Goal: Transaction & Acquisition: Purchase product/service

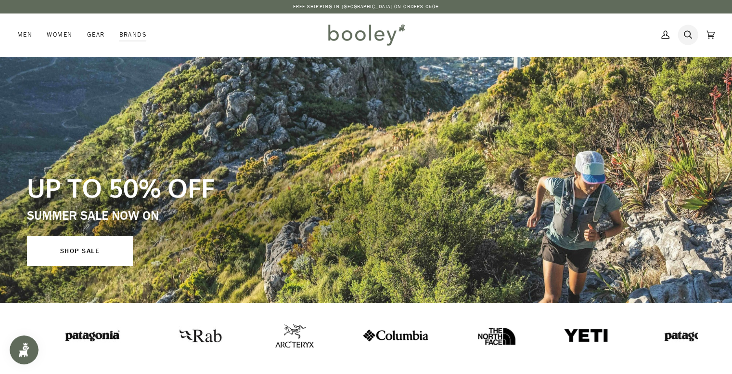
click at [688, 35] on icon at bounding box center [688, 34] width 8 height 14
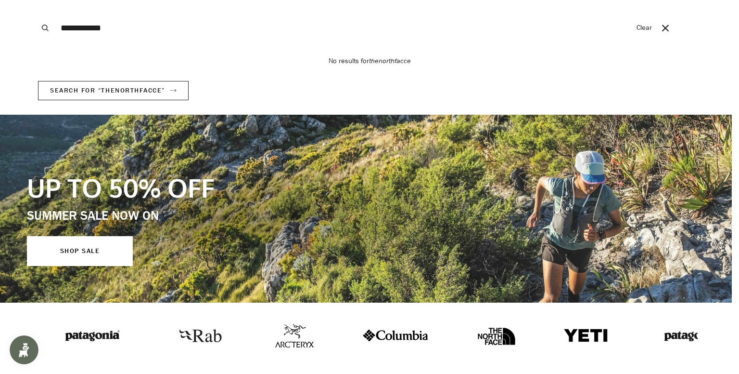
type input "**********"
click at [35, 0] on button "Search" at bounding box center [45, 28] width 21 height 56
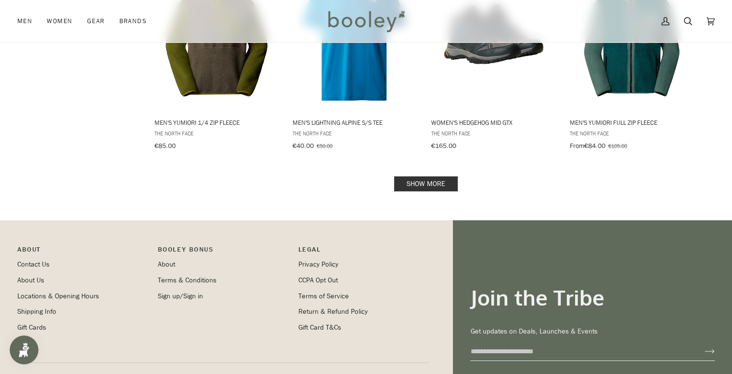
scroll to position [963, 0]
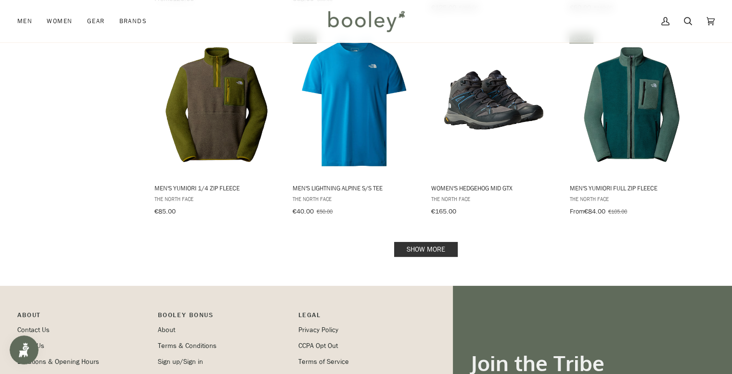
click at [433, 247] on link "Show more" at bounding box center [426, 249] width 64 height 15
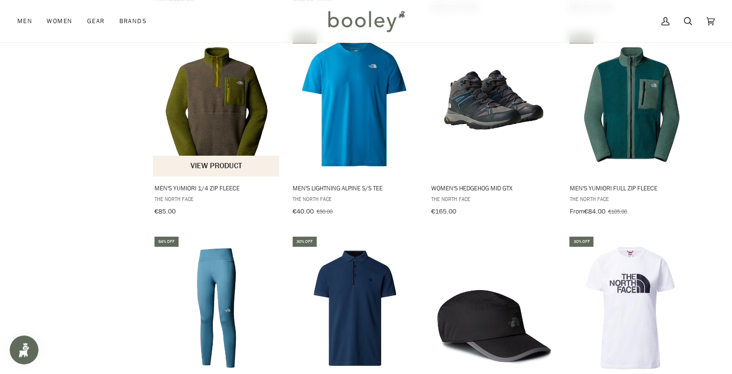
drag, startPoint x: 221, startPoint y: 181, endPoint x: 242, endPoint y: 181, distance: 20.2
click at [242, 183] on span "Men's Yumiori 1/4 Zip Fleece" at bounding box center [217, 187] width 125 height 9
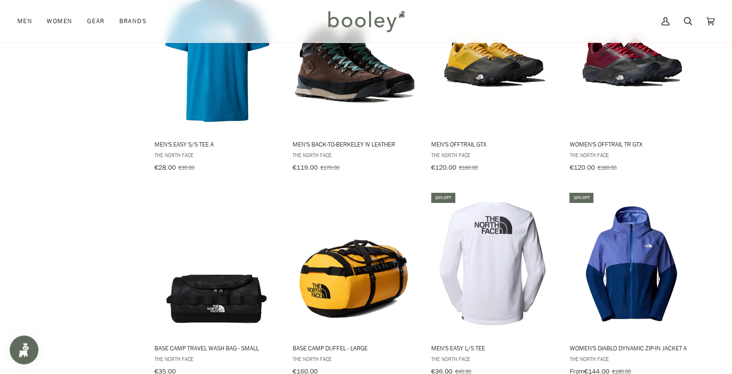
scroll to position [2022, 0]
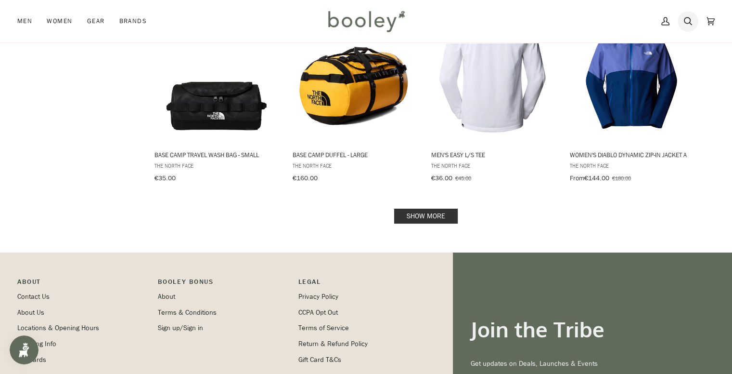
click at [682, 21] on link "Search" at bounding box center [688, 21] width 23 height 42
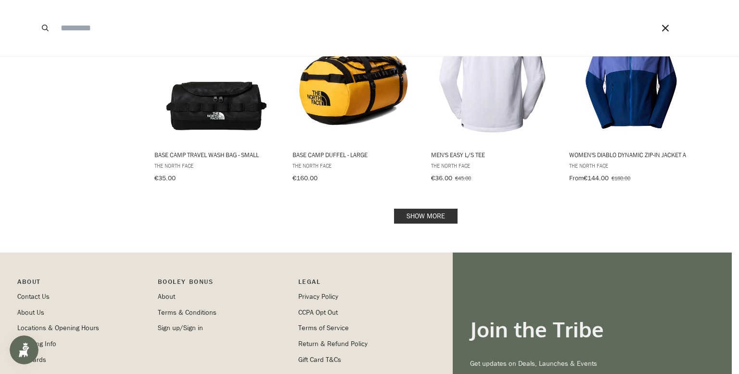
click at [611, 216] on span at bounding box center [369, 187] width 739 height 374
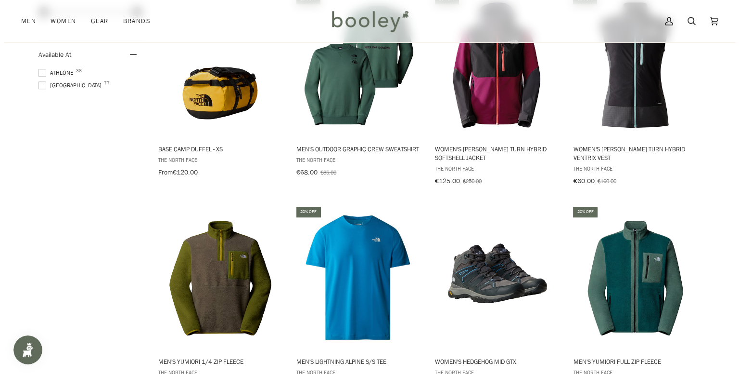
scroll to position [915, 0]
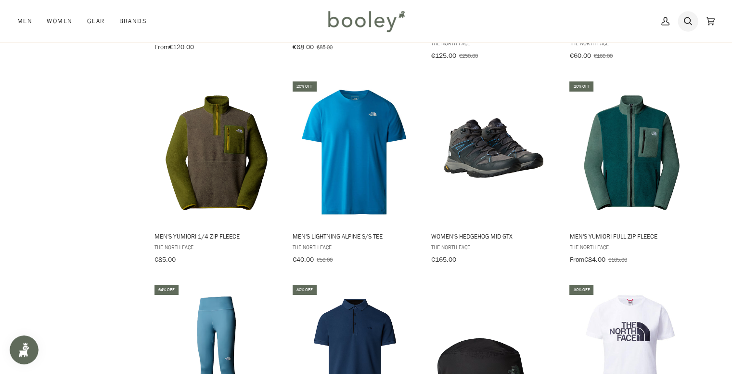
click at [687, 20] on icon at bounding box center [688, 21] width 8 height 14
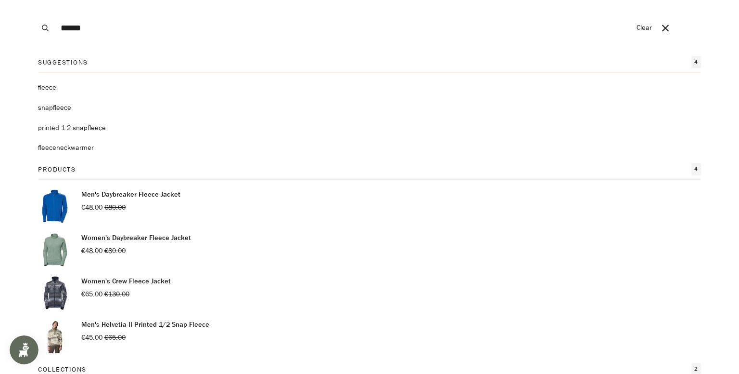
type input "******"
click at [35, 0] on button "Search" at bounding box center [45, 28] width 21 height 56
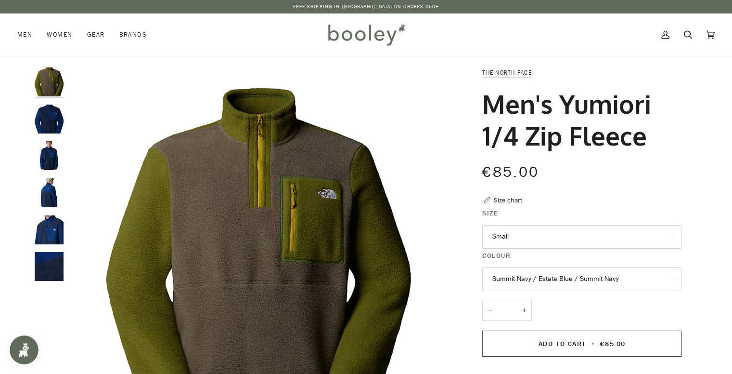
click at [48, 159] on img "The North Face Men's Yumiori 1/4 Zip Fleece Summit Navy / Estate Blue / Summit …" at bounding box center [49, 155] width 29 height 29
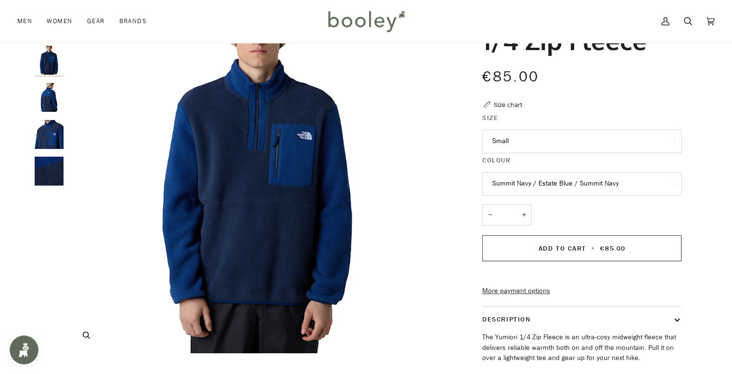
scroll to position [96, 0]
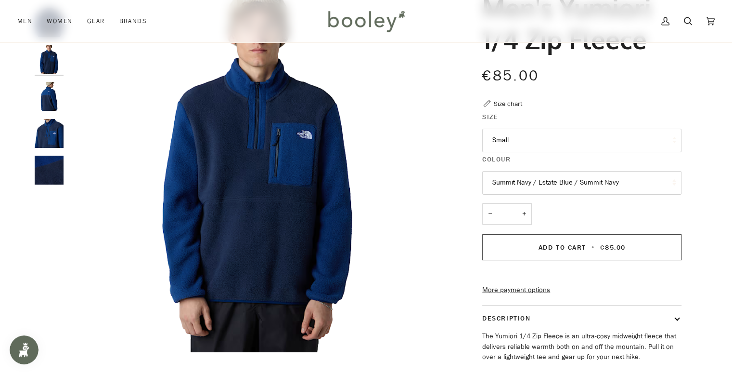
click at [50, 138] on img "The North Face Men's Yumiori 1/4 Zip Fleece Summit Navy / Estate Blue / Summit …" at bounding box center [49, 133] width 29 height 29
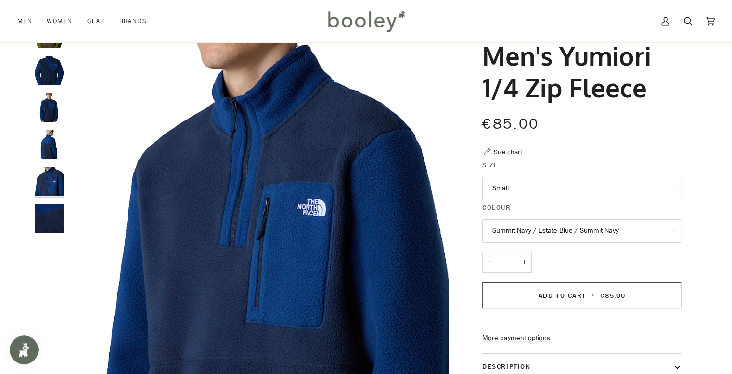
scroll to position [0, 0]
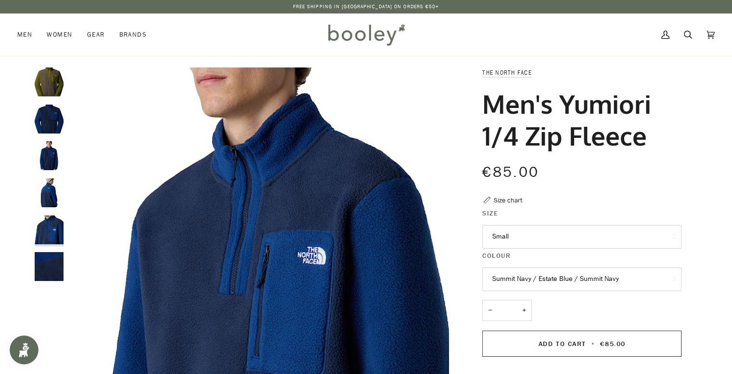
click at [52, 245] on div at bounding box center [52, 177] width 34 height 221
click at [54, 254] on img "The North Face Men's Yumiori 1/4 Zip Fleece Summit Navy / Estate Blue / Summit …" at bounding box center [49, 266] width 29 height 29
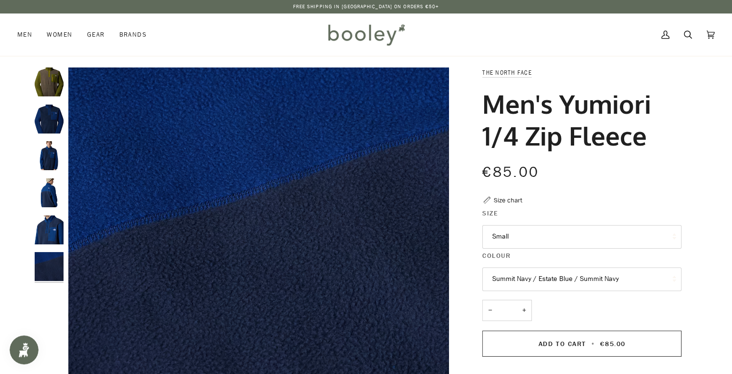
click at [58, 218] on img "The North Face Men's Yumiori 1/4 Zip Fleece Summit Navy / Estate Blue / Summit …" at bounding box center [49, 229] width 29 height 29
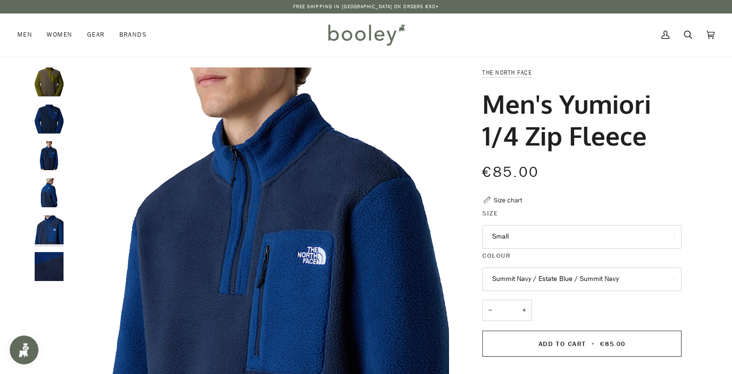
click at [53, 181] on img "The North Face Men's Yumiori 1/4 Zip Fleece Summit Navy / Estate Blue / Summit …" at bounding box center [49, 192] width 29 height 29
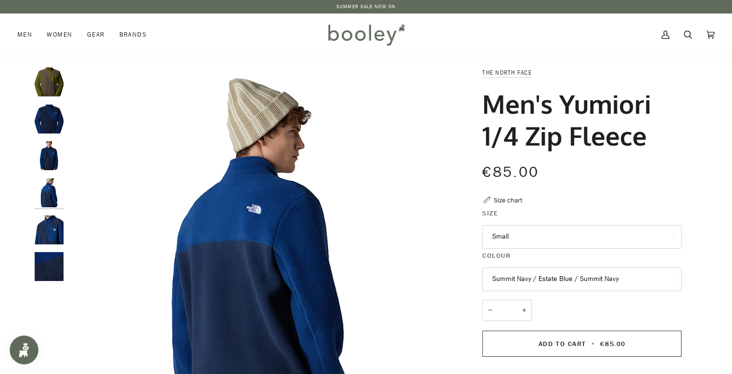
click at [538, 235] on button "Small" at bounding box center [581, 237] width 199 height 24
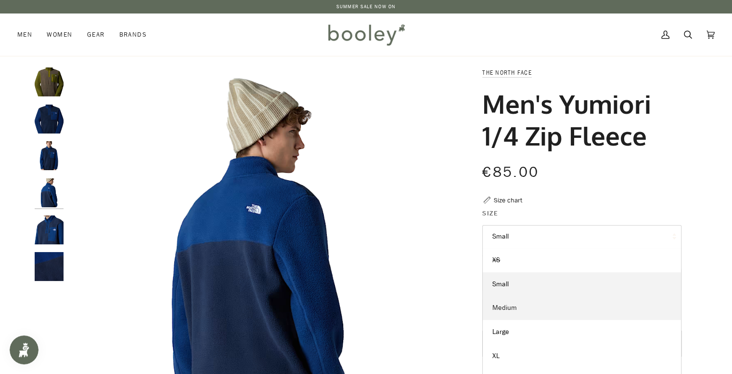
click at [529, 308] on link "Medium" at bounding box center [582, 308] width 198 height 24
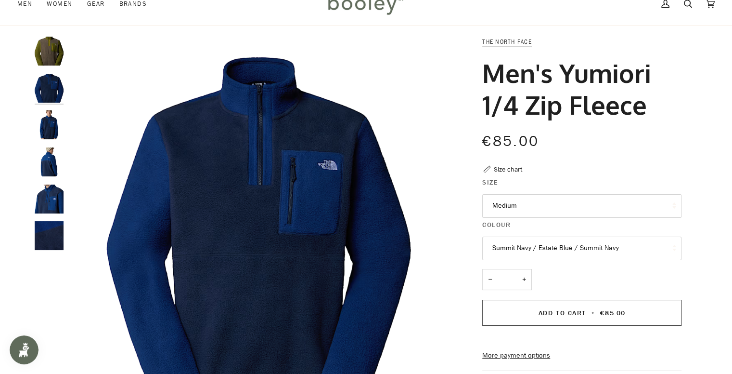
scroll to position [48, 0]
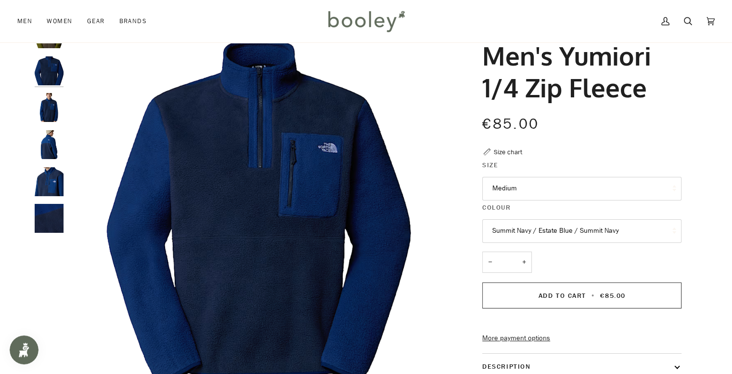
click at [541, 230] on button "Summit Navy / Estate Blue / Summit Navy" at bounding box center [581, 231] width 199 height 24
click at [613, 224] on button "Summit Navy / Estate Blue / Summit Navy" at bounding box center [581, 231] width 199 height 24
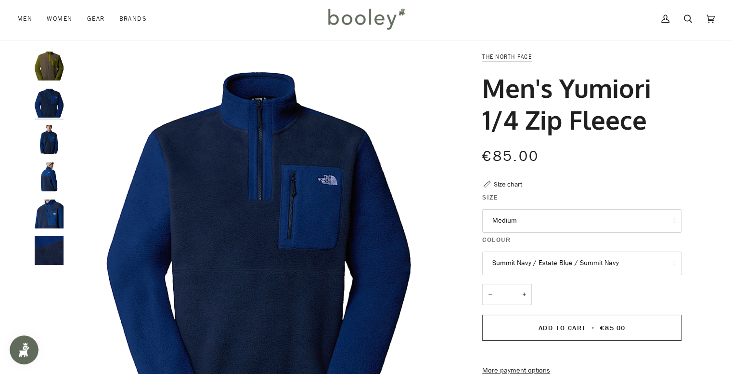
scroll to position [0, 0]
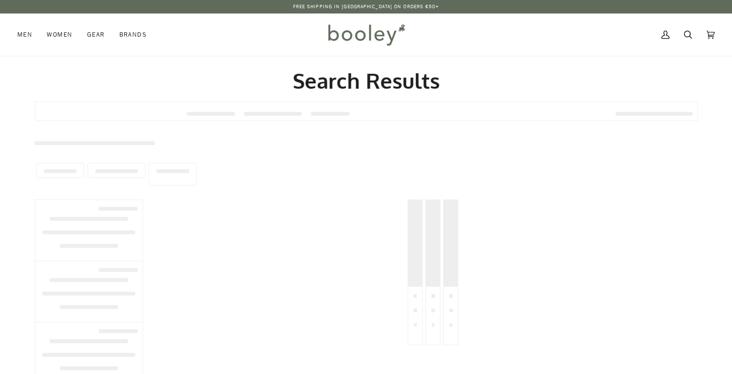
type input "******"
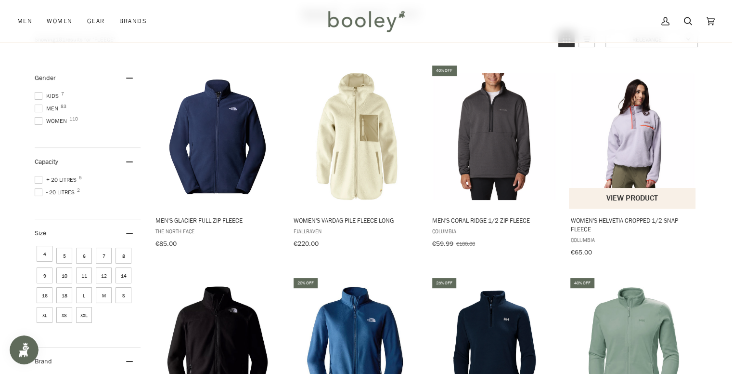
scroll to position [96, 0]
click at [641, 156] on img "Women's Helvetia Cropped 1/2 Snap Fleece" at bounding box center [633, 136] width 128 height 128
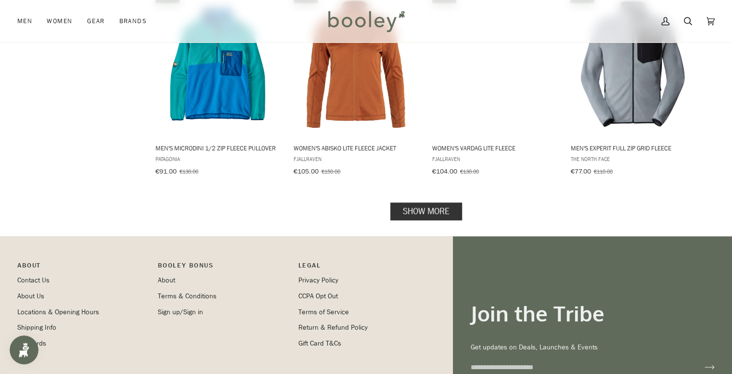
scroll to position [1011, 0]
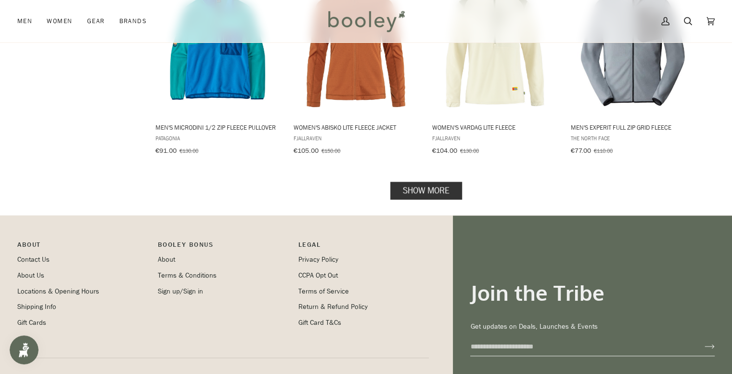
click at [435, 187] on link "Show more" at bounding box center [426, 190] width 72 height 18
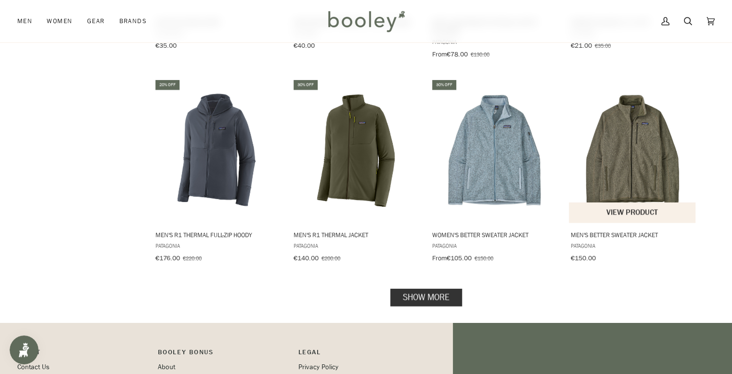
scroll to position [1974, 0]
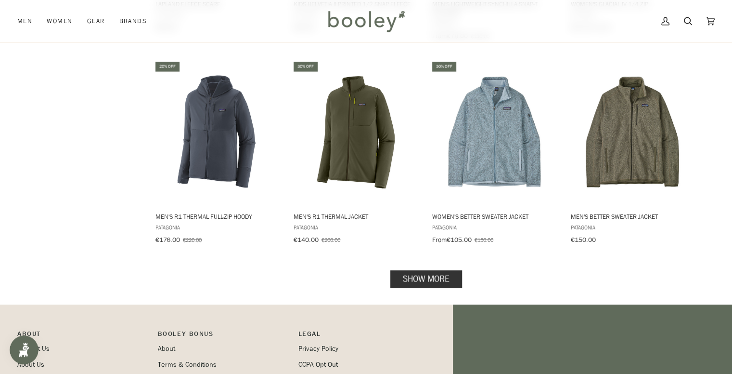
click at [437, 270] on link "Show more" at bounding box center [426, 279] width 72 height 18
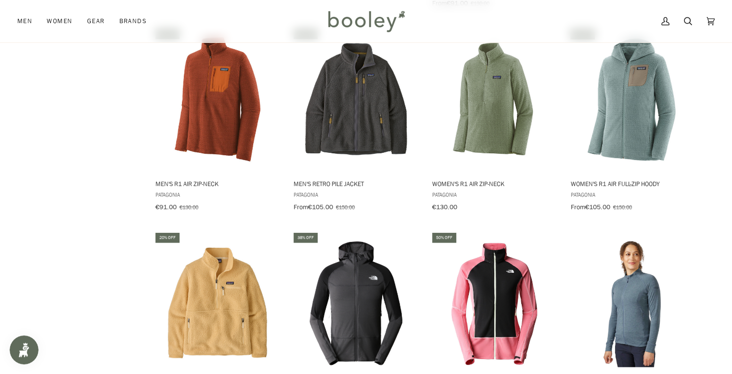
scroll to position [2407, 0]
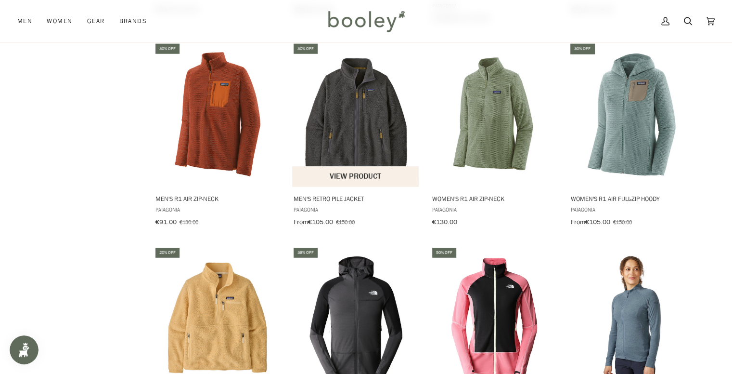
click at [375, 116] on img "Men's Retro Pile Jacket" at bounding box center [356, 115] width 128 height 128
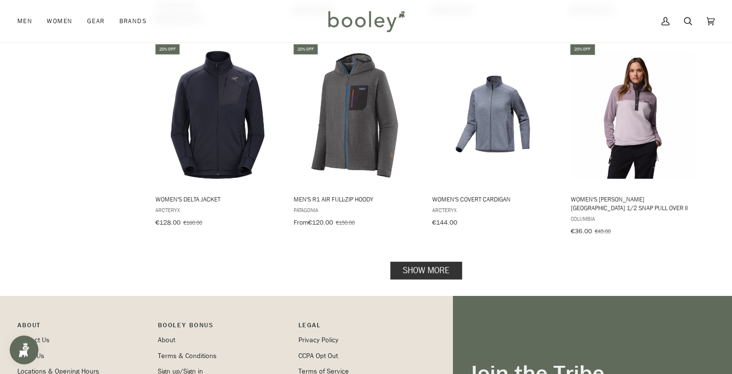
scroll to position [3129, 0]
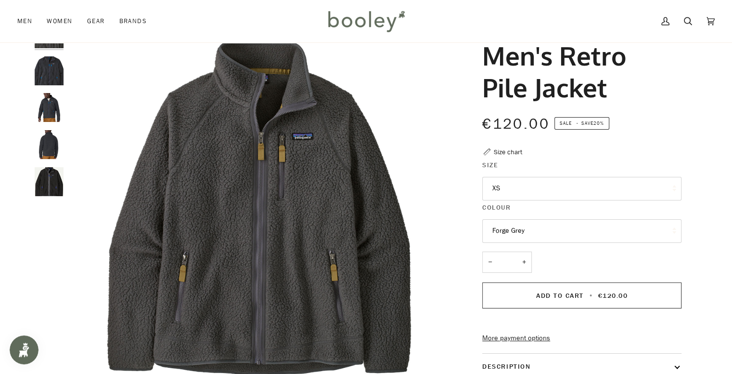
click at [555, 193] on button "XS" at bounding box center [581, 189] width 199 height 24
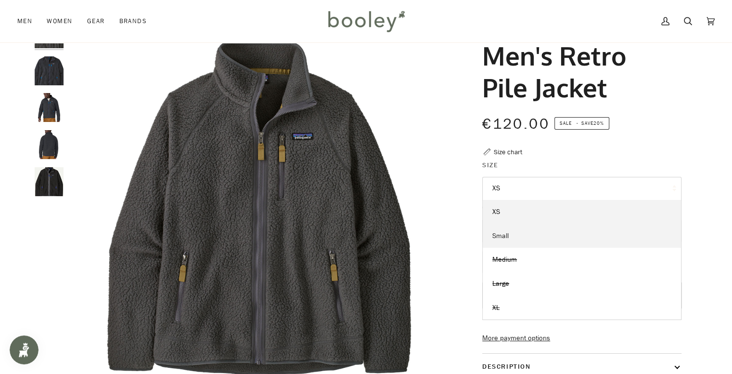
click at [554, 232] on link "Small" at bounding box center [582, 236] width 198 height 24
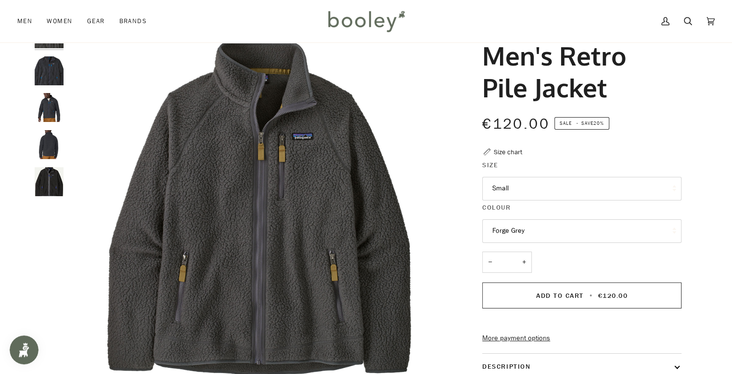
click at [554, 230] on button "Forge Grey" at bounding box center [581, 231] width 199 height 24
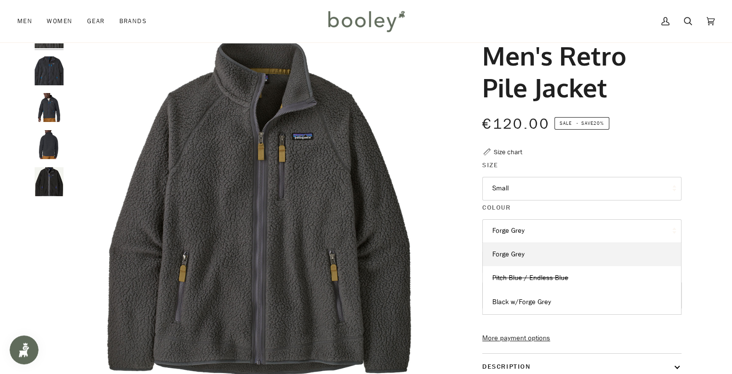
click at [554, 230] on button "Forge Grey" at bounding box center [581, 231] width 199 height 24
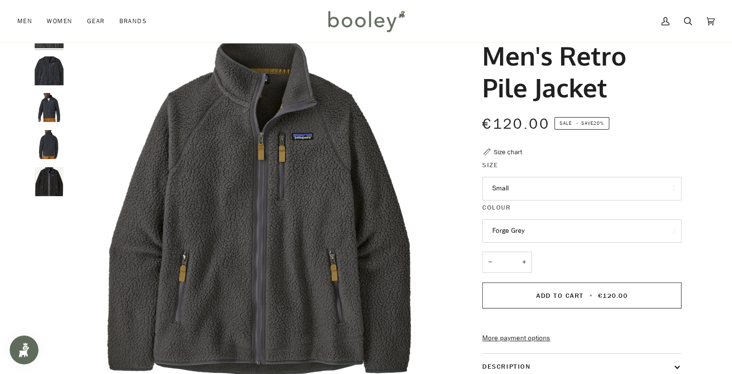
click at [45, 104] on img "Patagonia Men's Retro Pile Jacket Pitch Blue / Endless Blue - Booley Galway" at bounding box center [49, 107] width 29 height 29
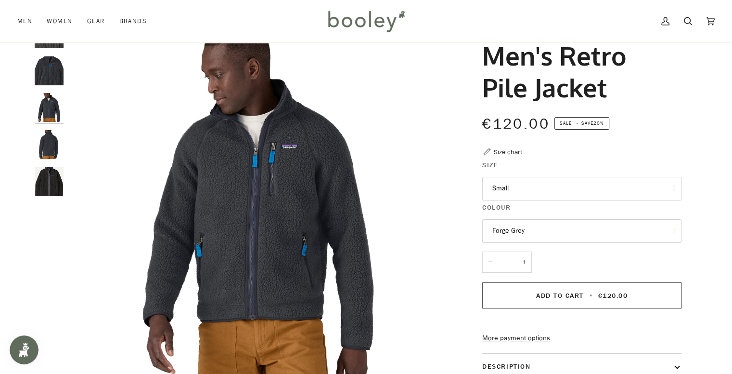
click at [52, 64] on img "Patagonia Men's Retro Pile Jacket Pitch Blue / Endless Blue - Booley Galway" at bounding box center [49, 70] width 29 height 29
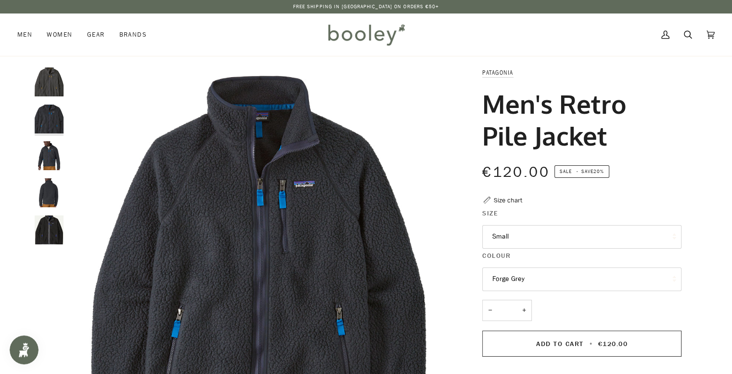
click at [61, 84] on img "Patagonia Men's Retro Pile Jacket Forge Grey - Booley Galway" at bounding box center [49, 81] width 29 height 29
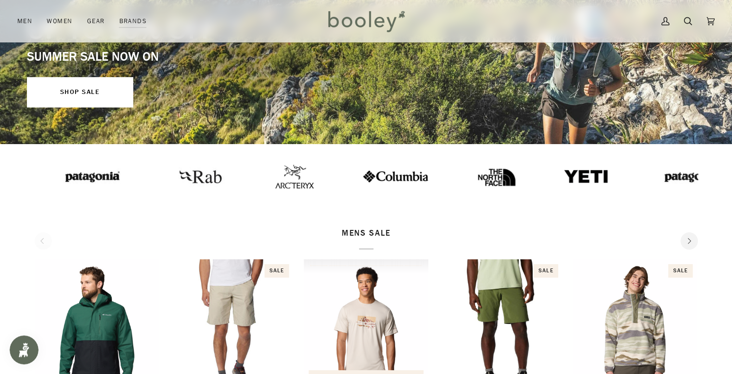
scroll to position [193, 0]
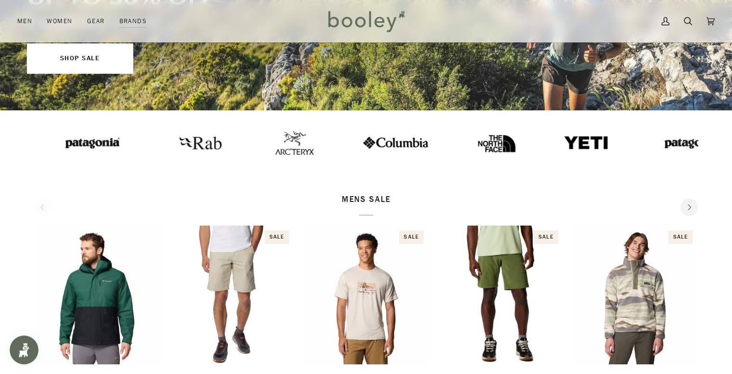
click at [362, 145] on img at bounding box center [394, 142] width 67 height 13
click at [75, 155] on div at bounding box center [334, 142] width 599 height 48
click at [275, 149] on img at bounding box center [294, 143] width 39 height 24
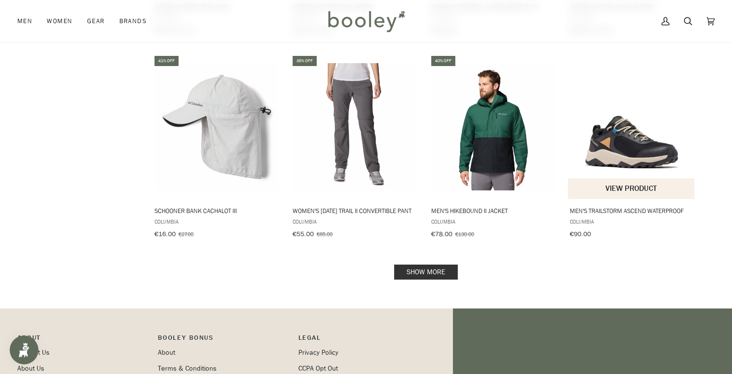
scroll to position [956, 0]
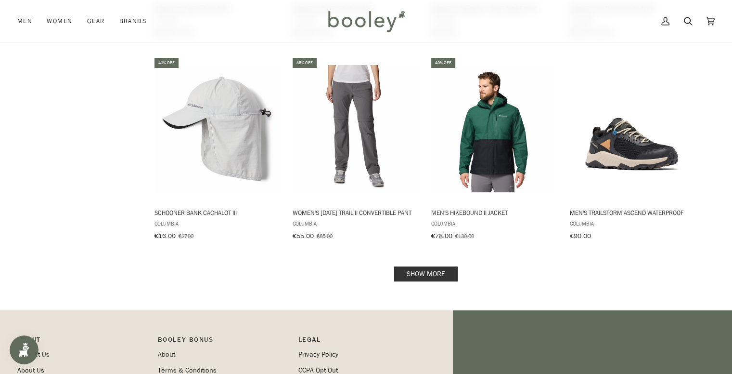
click at [447, 273] on link "Show more" at bounding box center [426, 273] width 64 height 15
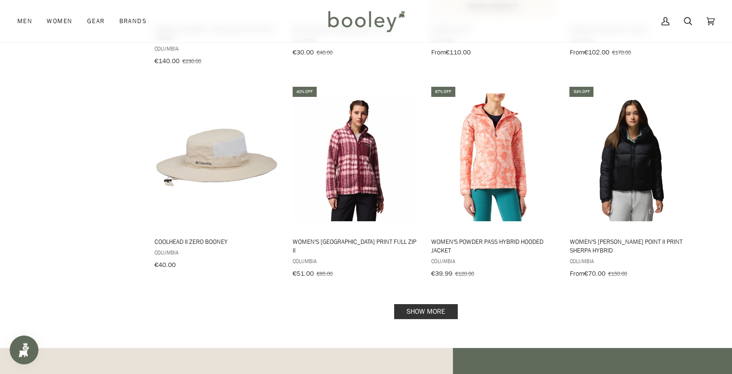
scroll to position [1967, 0]
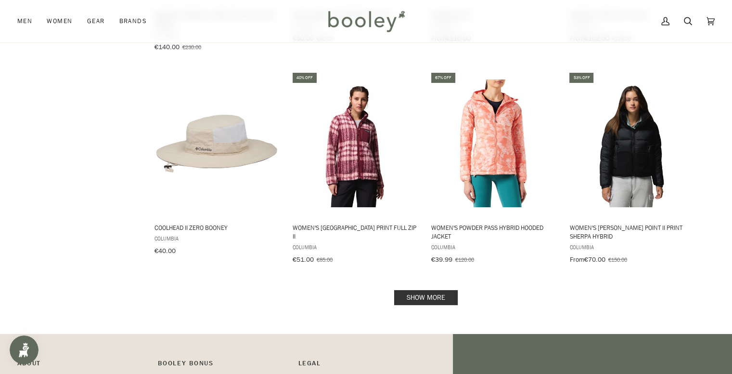
click at [446, 290] on link "Show more" at bounding box center [426, 297] width 64 height 15
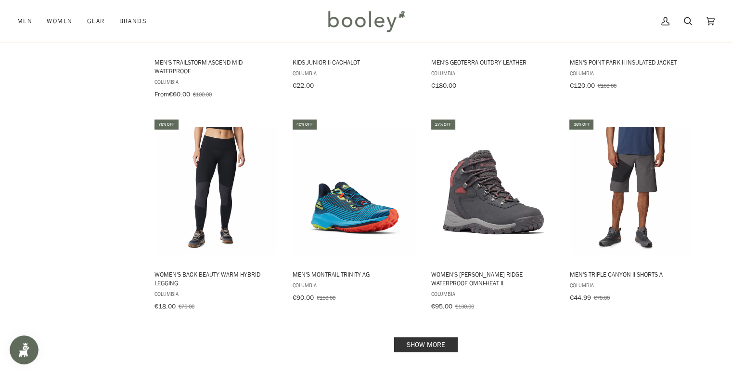
scroll to position [3026, 0]
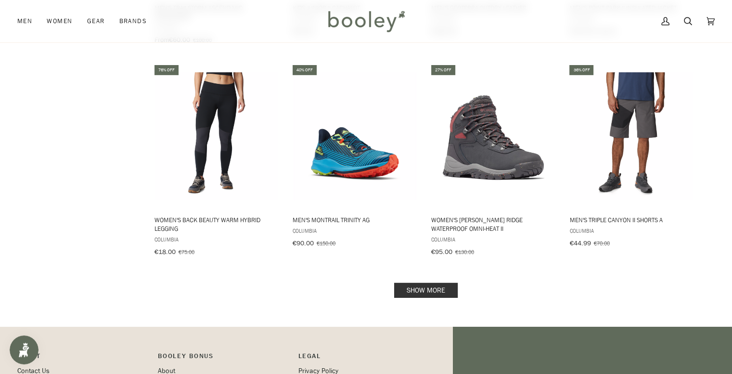
click at [444, 283] on link "Show more" at bounding box center [426, 290] width 64 height 15
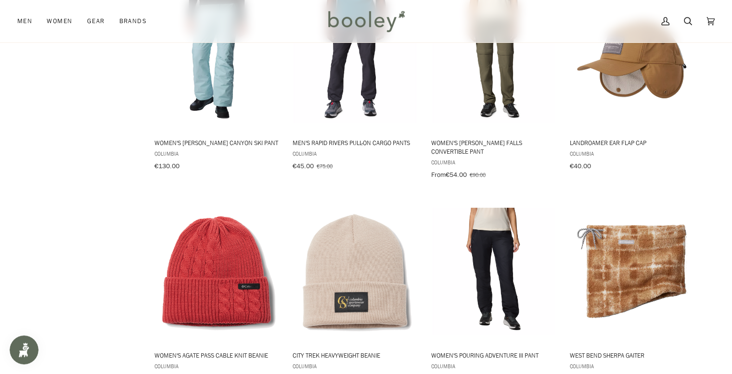
scroll to position [4085, 0]
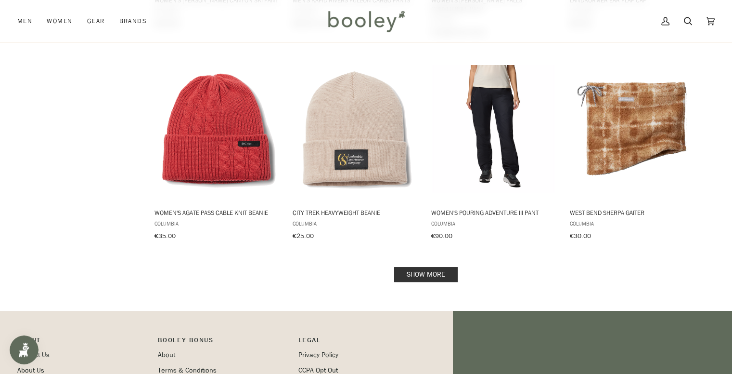
click at [454, 267] on link "Show more" at bounding box center [426, 274] width 64 height 15
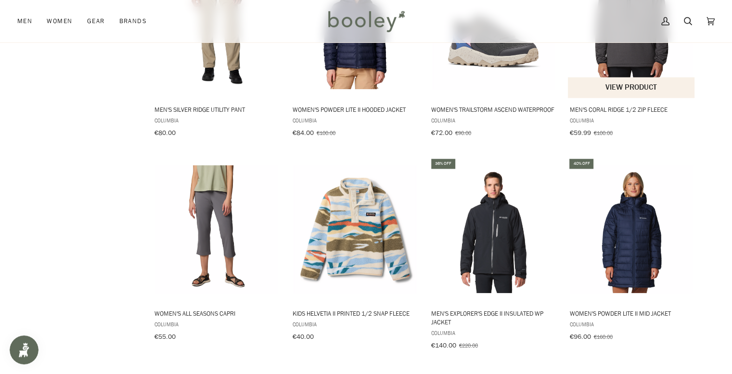
scroll to position [5144, 0]
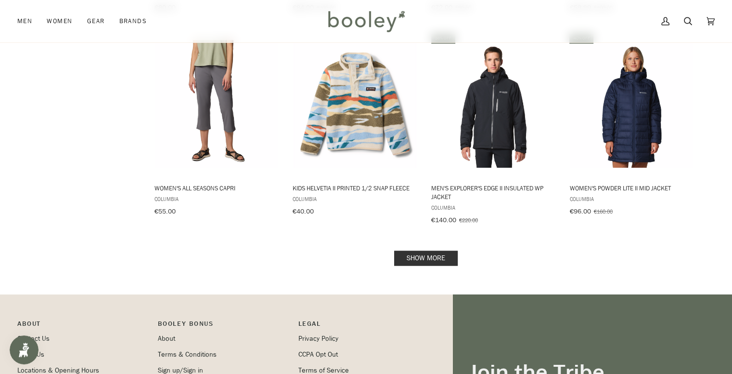
click at [441, 250] on link "Show more" at bounding box center [426, 257] width 64 height 15
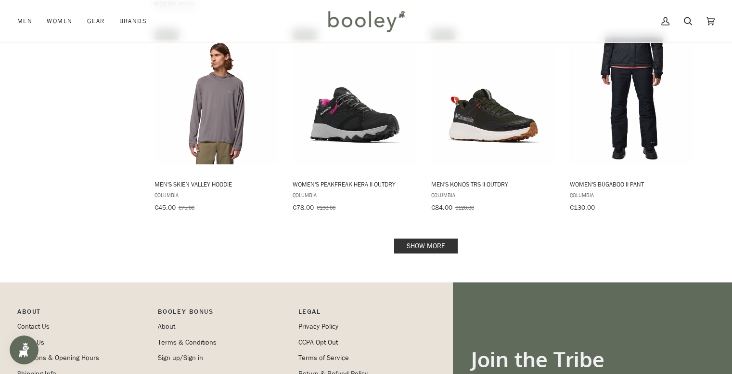
scroll to position [6203, 0]
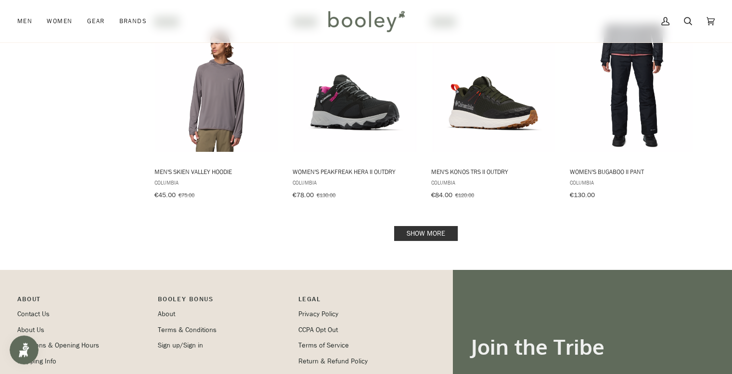
click at [450, 226] on link "Show more" at bounding box center [426, 233] width 64 height 15
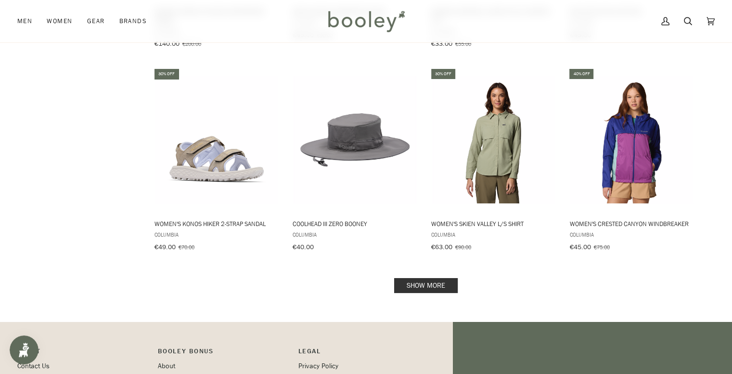
scroll to position [7318, 0]
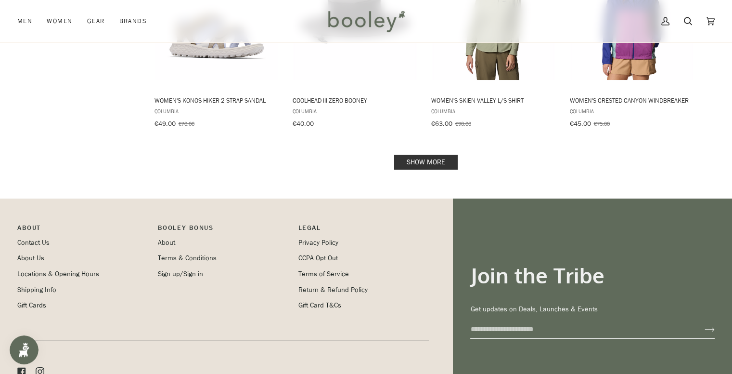
click at [407, 155] on link "Show more" at bounding box center [426, 162] width 64 height 15
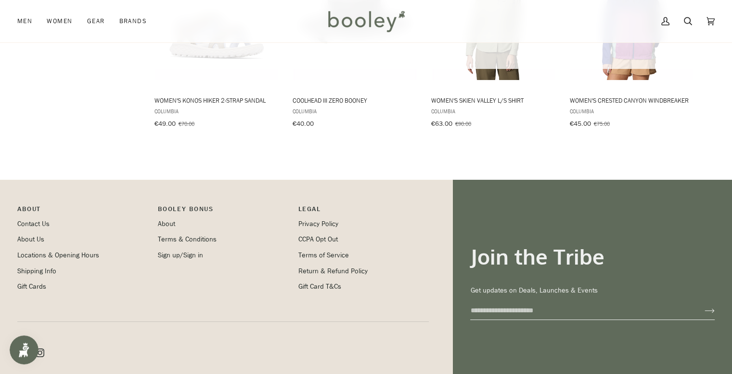
scroll to position [7299, 0]
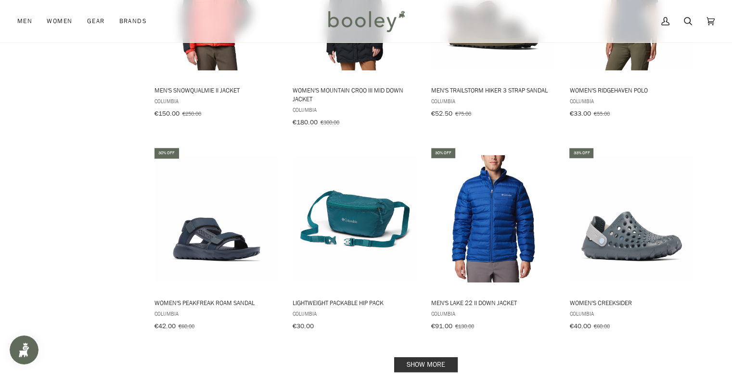
scroll to position [8166, 0]
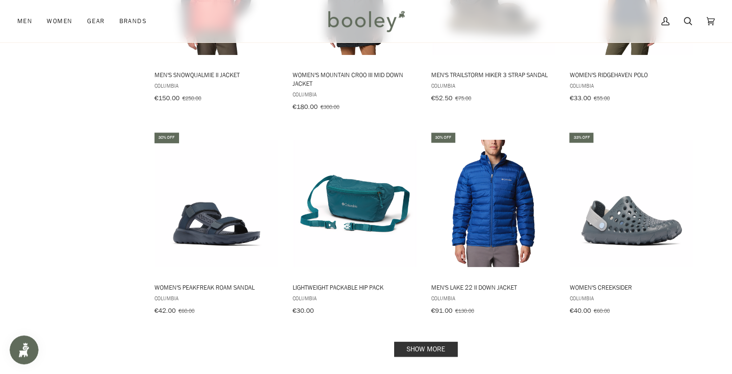
click at [450, 341] on link "Show more" at bounding box center [426, 348] width 64 height 15
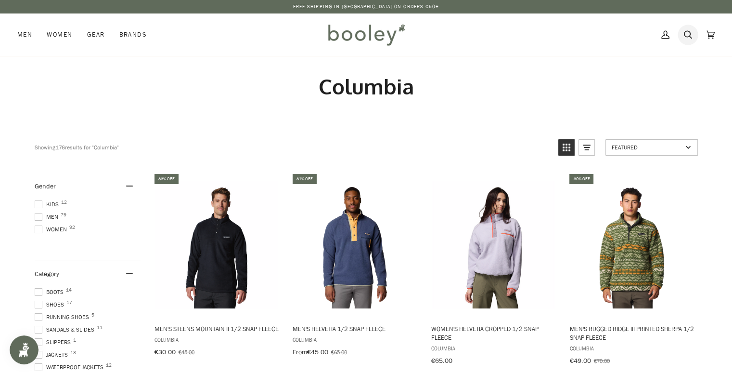
click at [688, 37] on icon at bounding box center [688, 35] width 8 height 8
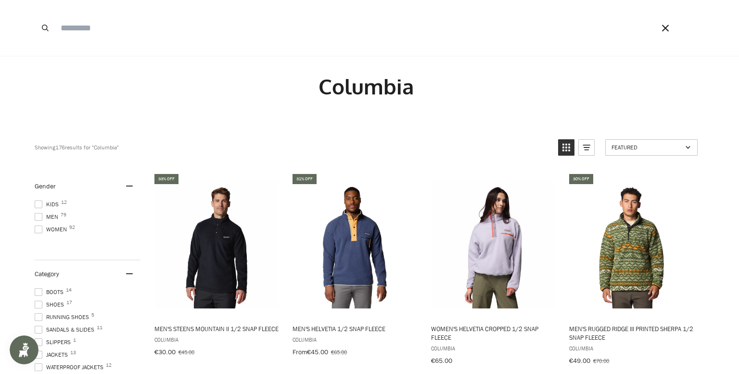
click at [672, 30] on button "Close" at bounding box center [665, 28] width 17 height 56
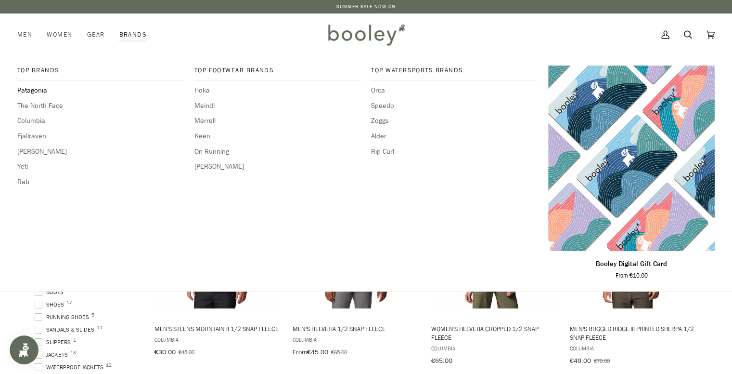
click at [44, 89] on span "Patagonia" at bounding box center [100, 90] width 167 height 11
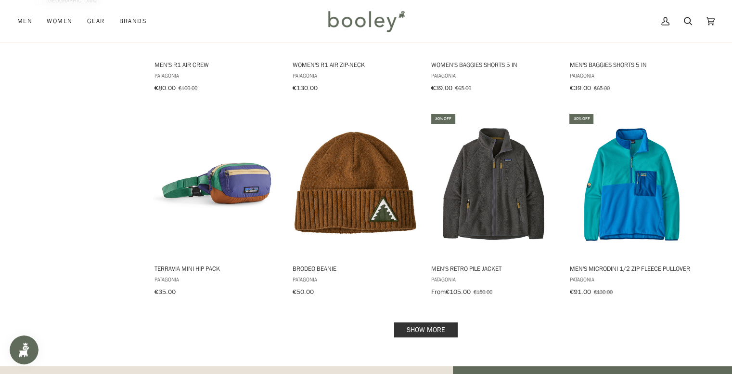
scroll to position [963, 0]
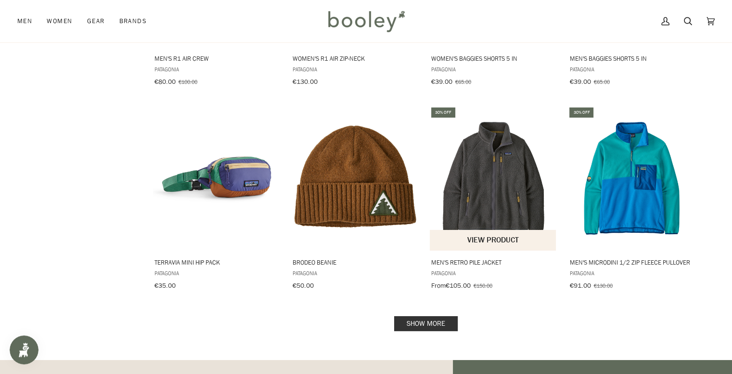
click at [507, 191] on img "Men's Retro Pile Jacket" at bounding box center [494, 179] width 128 height 128
click at [427, 316] on link "Show more" at bounding box center [426, 323] width 64 height 15
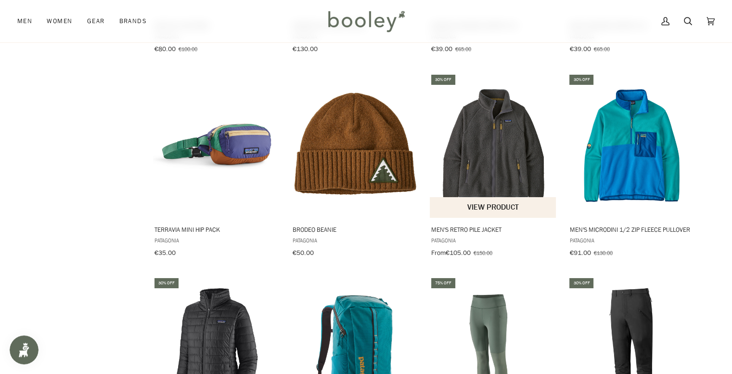
scroll to position [1011, 0]
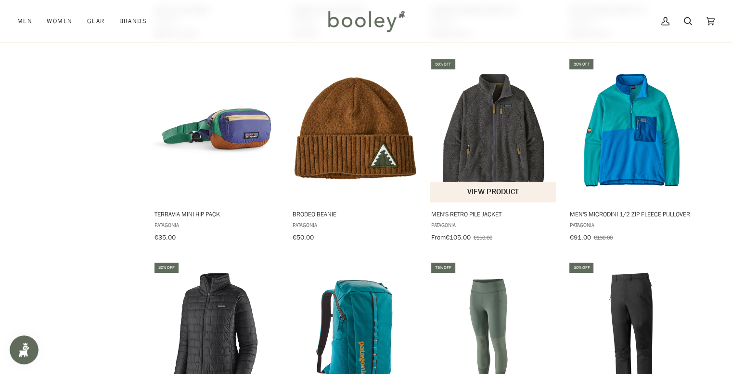
click at [500, 154] on img "Men's Retro Pile Jacket" at bounding box center [494, 130] width 128 height 128
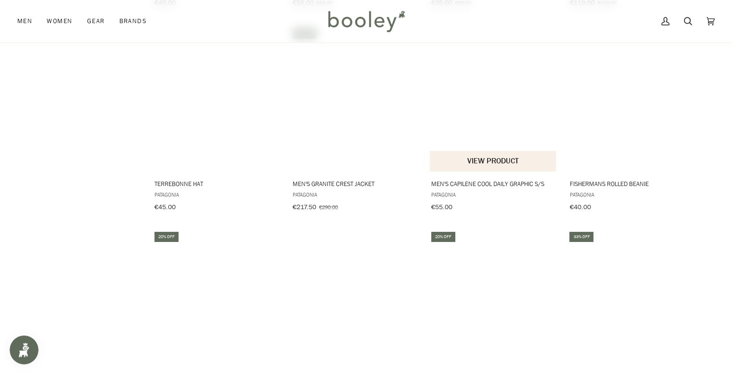
scroll to position [1685, 0]
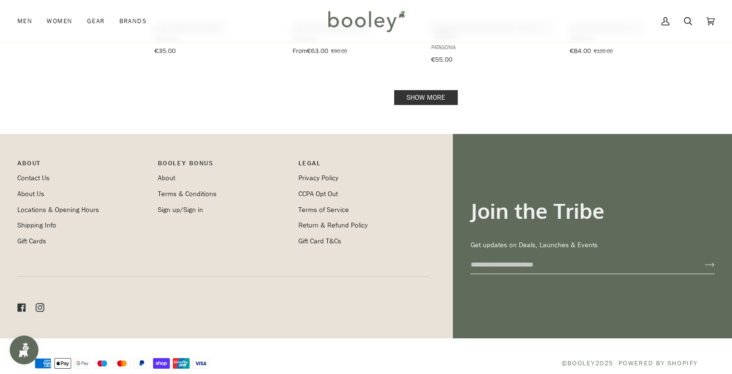
click at [439, 90] on link "Show more" at bounding box center [426, 97] width 64 height 15
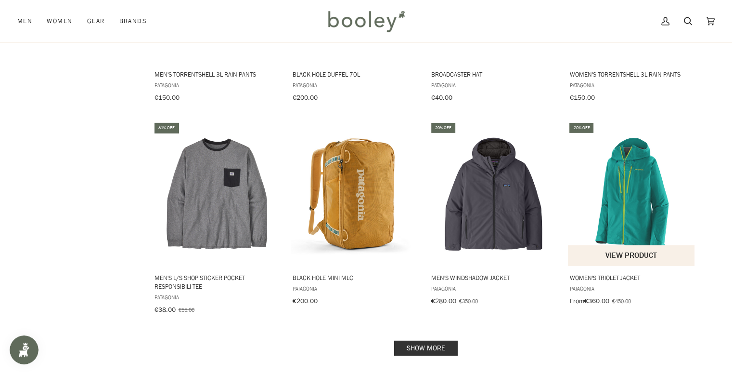
scroll to position [3016, 0]
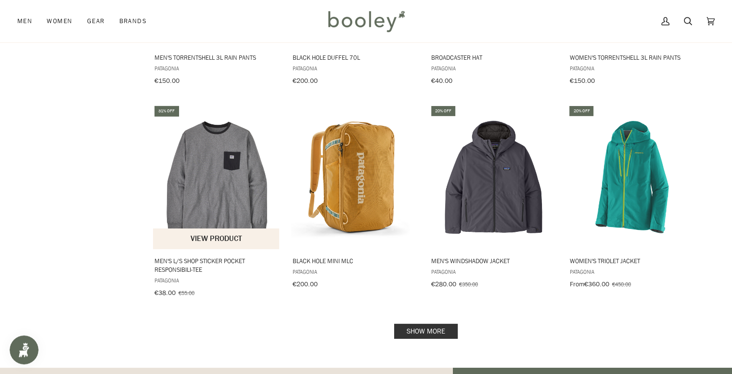
click at [233, 138] on img "Men's L/S Shop Sticker Pocket Responsibili-Tee" at bounding box center [217, 177] width 128 height 128
click at [442, 324] on link "Show more" at bounding box center [426, 331] width 64 height 15
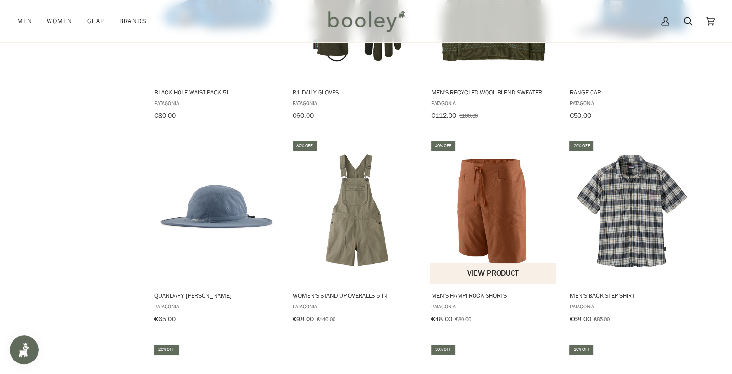
scroll to position [3690, 0]
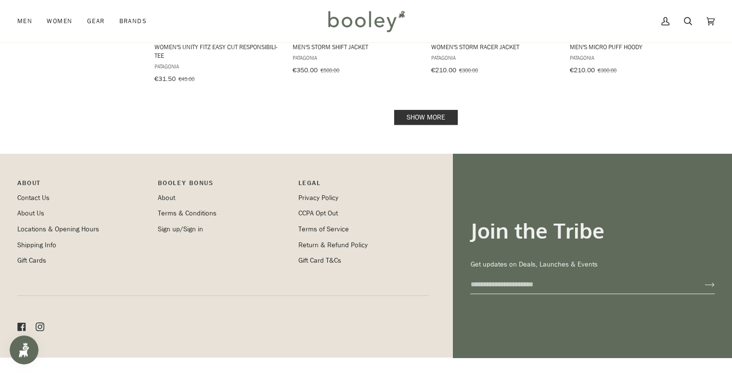
click at [411, 110] on link "Show more" at bounding box center [426, 117] width 64 height 15
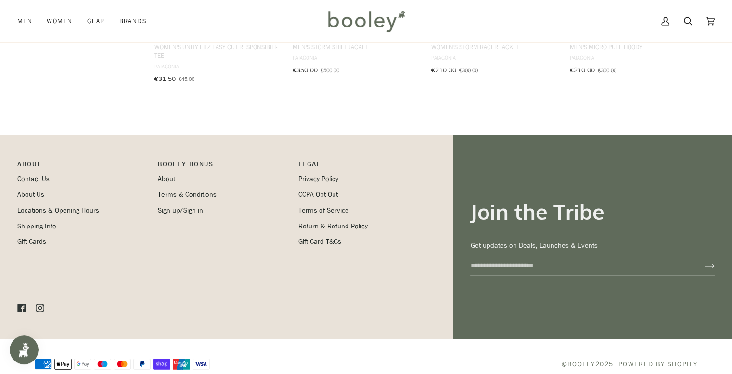
scroll to position [4237, 0]
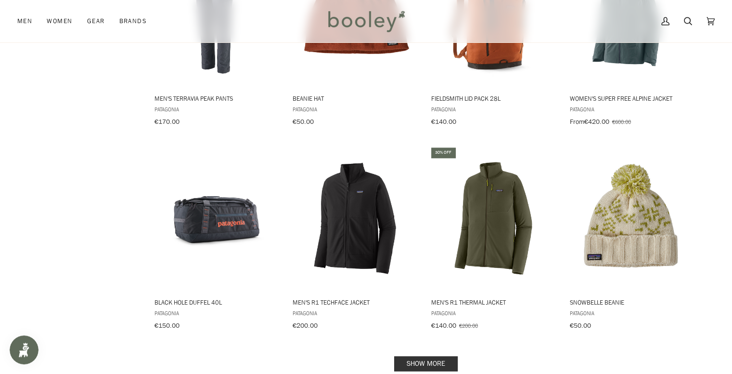
scroll to position [5025, 0]
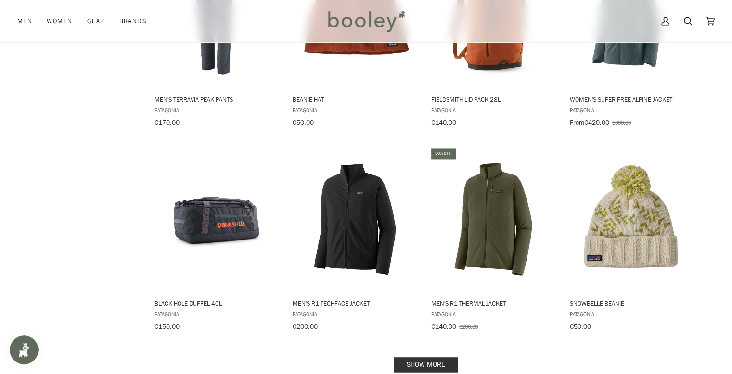
click at [448, 357] on link "Show more" at bounding box center [426, 364] width 64 height 15
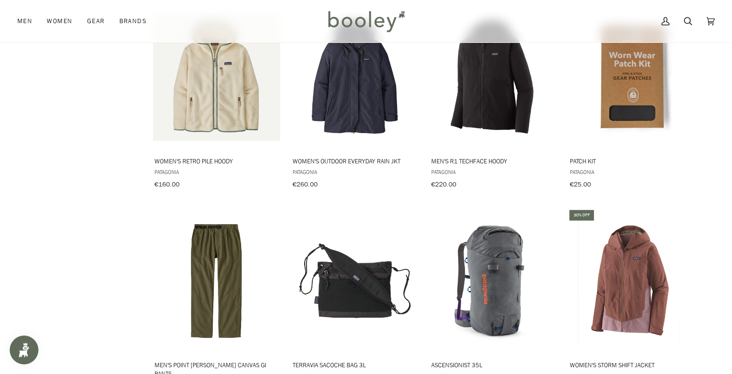
scroll to position [6084, 0]
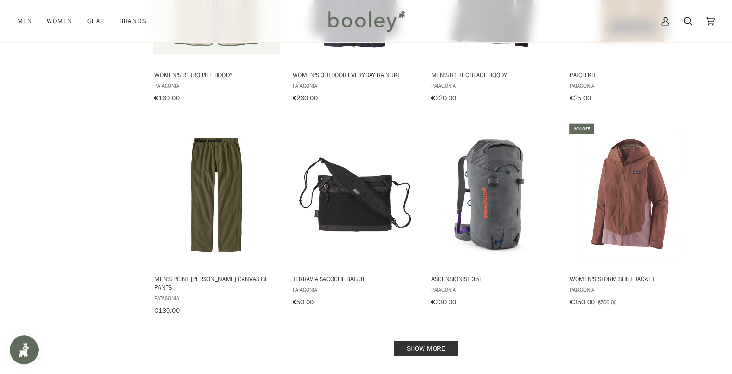
click at [448, 341] on link "Show more" at bounding box center [426, 348] width 64 height 15
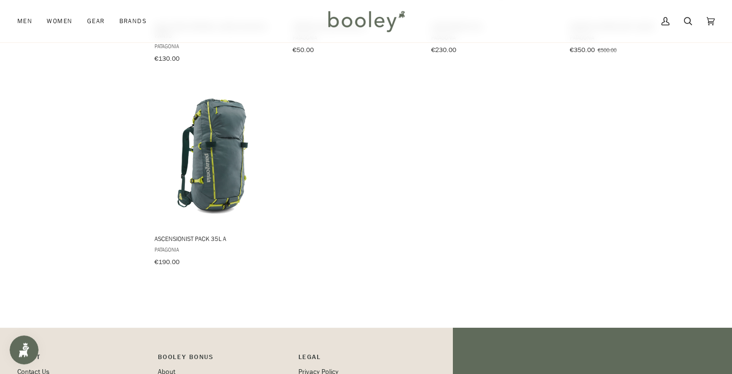
scroll to position [6421, 0]
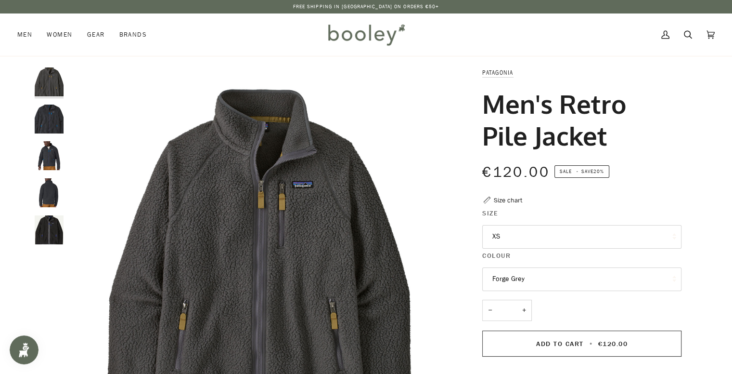
click at [579, 171] on em "•" at bounding box center [577, 171] width 8 height 7
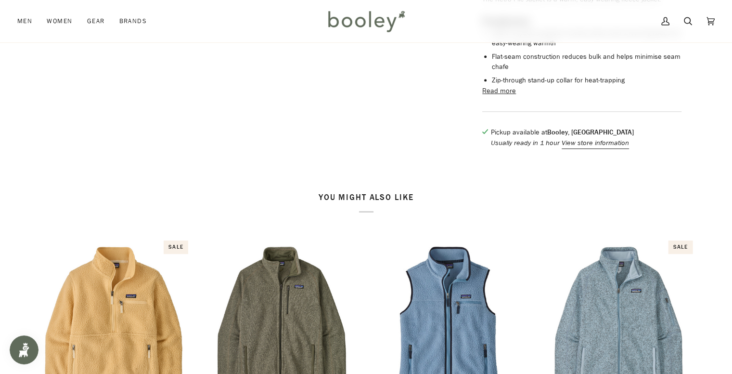
scroll to position [481, 0]
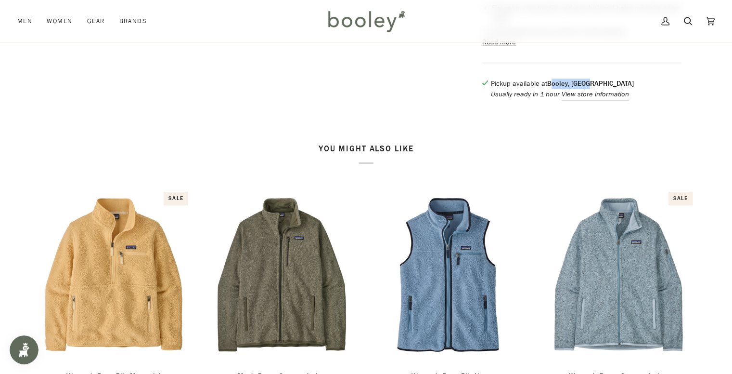
drag, startPoint x: 551, startPoint y: 99, endPoint x: 590, endPoint y: 99, distance: 39.0
click at [590, 88] on strong "Booley, Galway" at bounding box center [590, 83] width 87 height 9
click at [611, 89] on p "Pickup available at Booley, Galway" at bounding box center [562, 83] width 143 height 11
drag, startPoint x: 495, startPoint y: 109, endPoint x: 536, endPoint y: 109, distance: 40.9
click at [536, 100] on p "Usually ready in 1 hour View store information" at bounding box center [562, 94] width 143 height 11
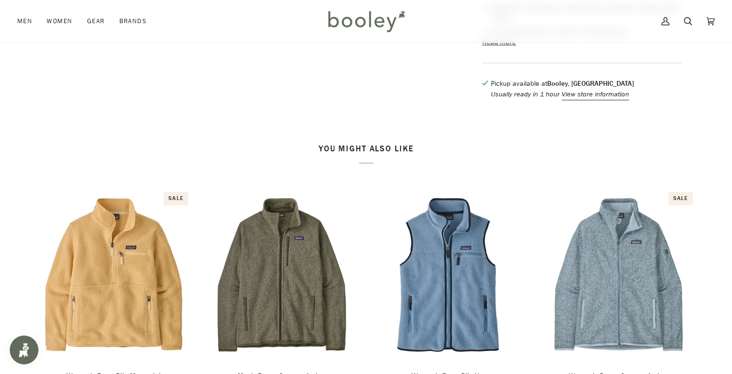
click at [560, 109] on div "Pickup available at Booley, Galway Usually ready in 1 hour View store informati…" at bounding box center [581, 93] width 199 height 30
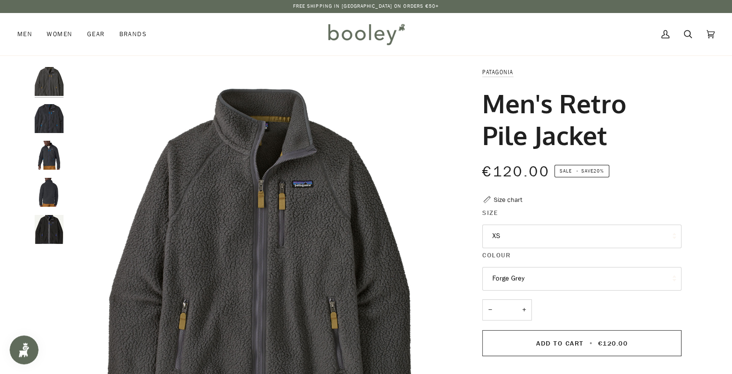
scroll to position [0, 0]
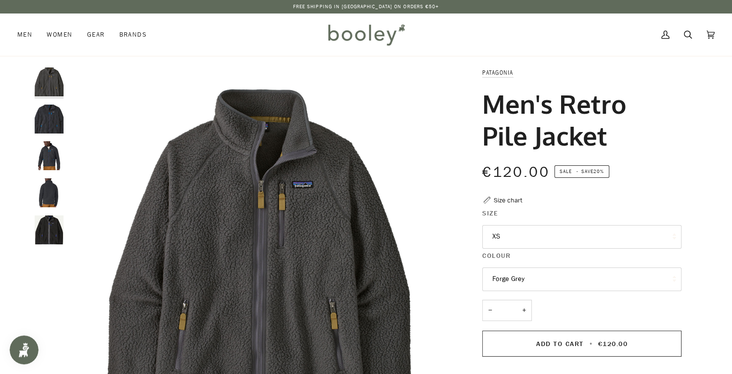
drag, startPoint x: 573, startPoint y: 234, endPoint x: 583, endPoint y: 242, distance: 13.0
click at [573, 234] on button "XS" at bounding box center [581, 237] width 199 height 24
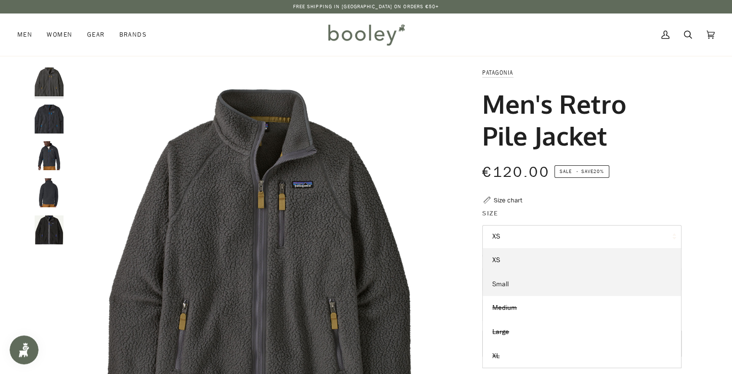
click at [574, 290] on link "Small" at bounding box center [582, 284] width 198 height 24
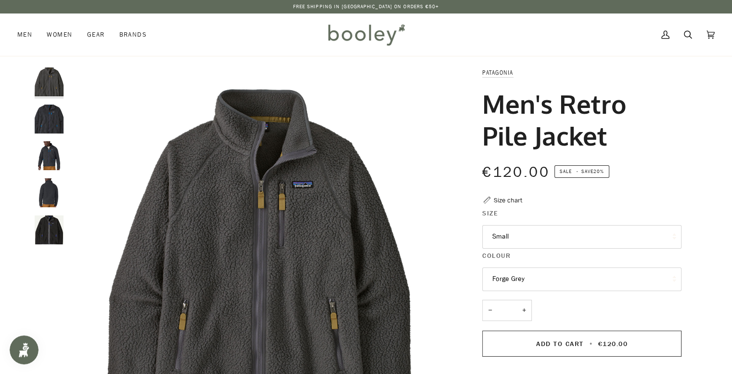
click at [574, 209] on legend "Size" at bounding box center [581, 215] width 199 height 15
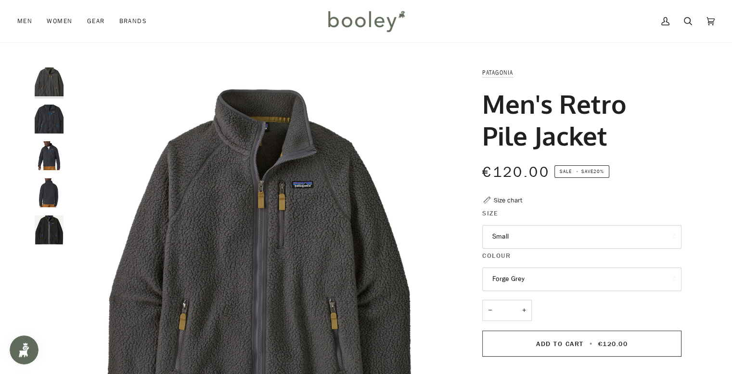
scroll to position [48, 0]
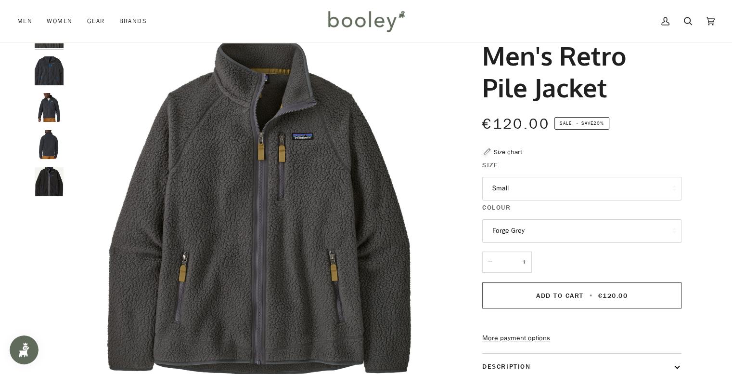
click at [59, 103] on img "Patagonia Men's Retro Pile Jacket Pitch Blue / Endless Blue - Booley Galway" at bounding box center [49, 107] width 29 height 29
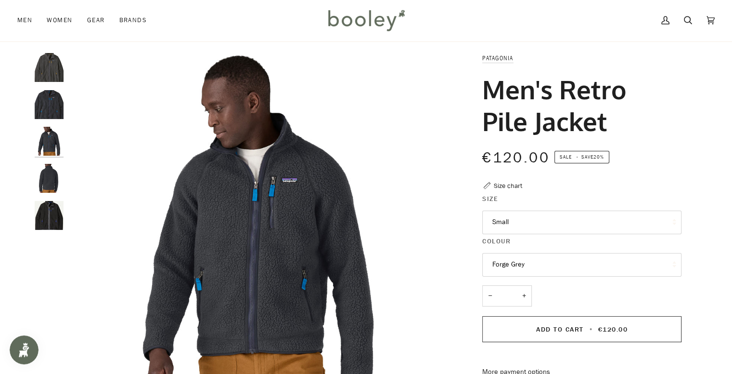
scroll to position [0, 0]
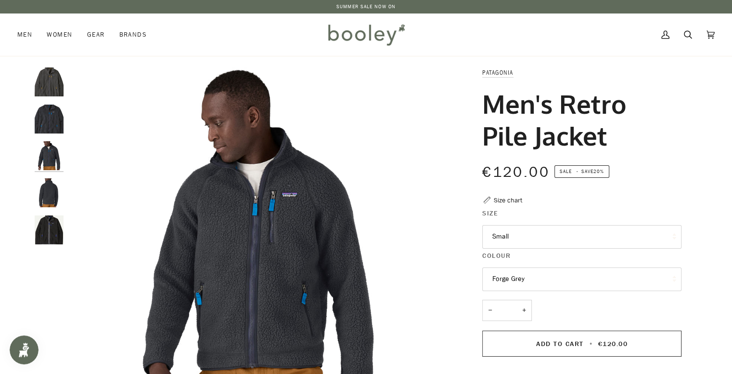
click at [524, 243] on button "Small" at bounding box center [581, 237] width 199 height 24
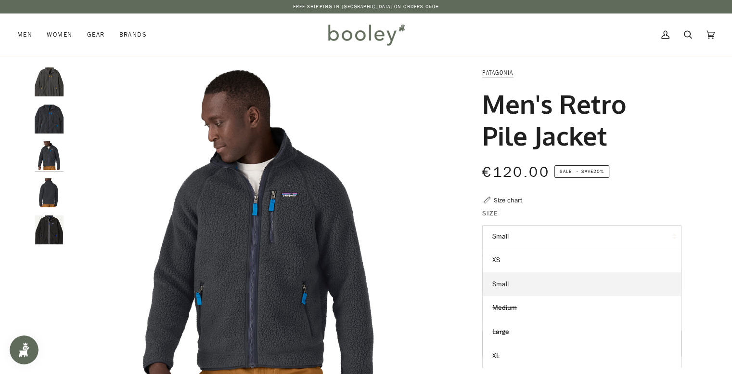
click at [545, 284] on link "Small" at bounding box center [582, 284] width 198 height 24
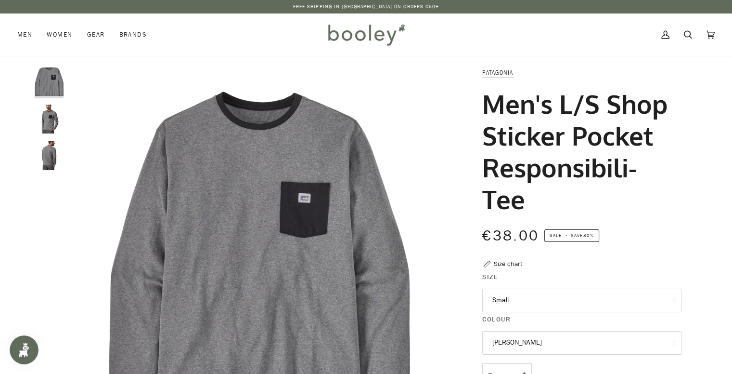
click at [43, 119] on img "Patagonia L/S Shop Sticker Pocket Responsibili-Tee Gravel Heather - Booley Galw…" at bounding box center [49, 118] width 29 height 29
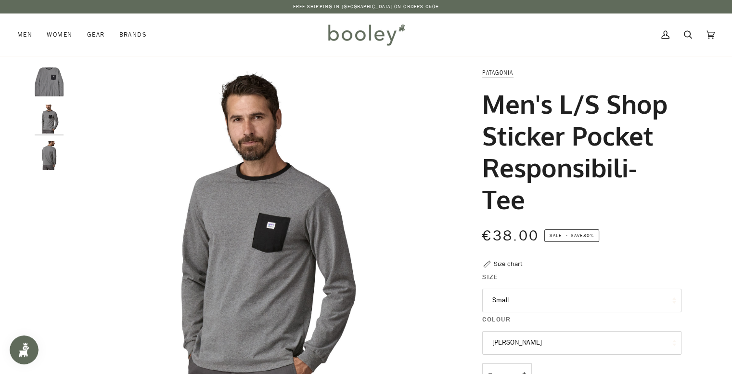
click at [54, 156] on img "Patagonia L/S Shop Sticker Pocket Responsibili-Tee Gravel Heather - Booley Galw…" at bounding box center [49, 155] width 29 height 29
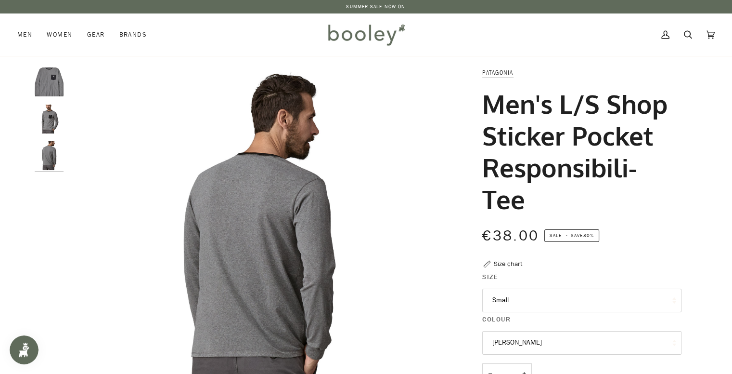
click at [48, 118] on img "Patagonia L/S Shop Sticker Pocket Responsibili-Tee Gravel Heather - Booley Galw…" at bounding box center [49, 118] width 29 height 29
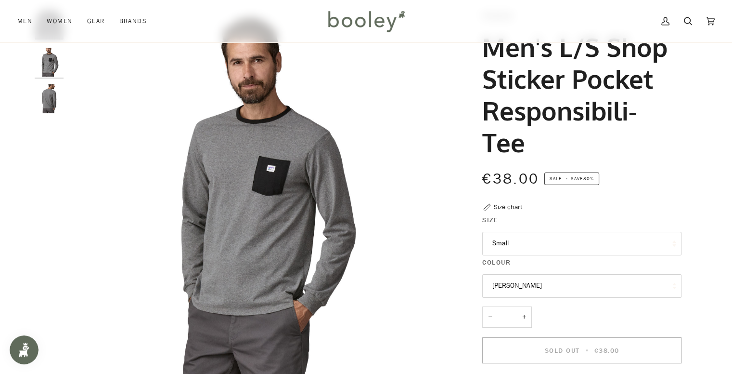
scroll to position [96, 0]
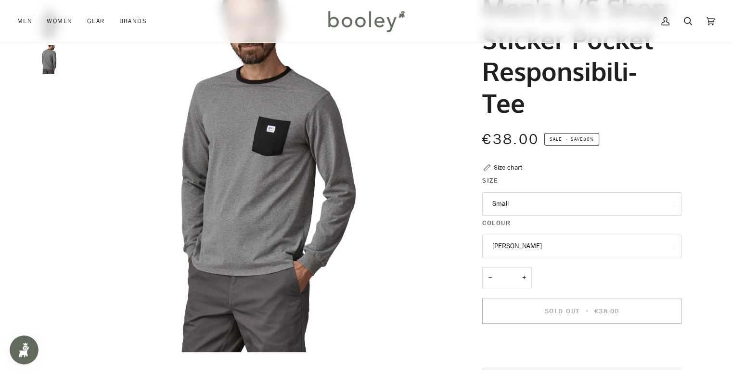
click at [510, 200] on button "Small" at bounding box center [581, 204] width 199 height 24
click at [643, 204] on button "Small" at bounding box center [581, 204] width 199 height 24
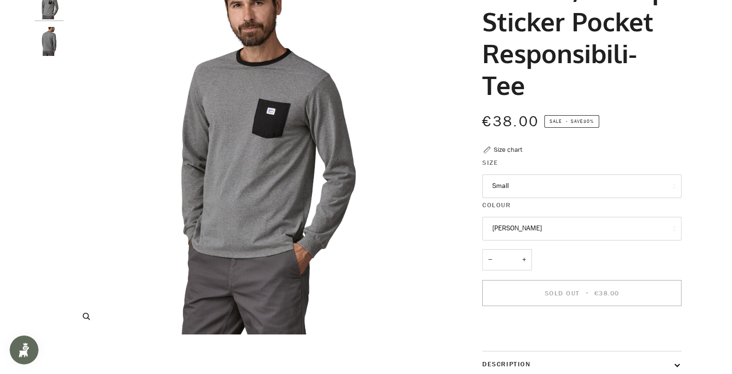
scroll to position [0, 0]
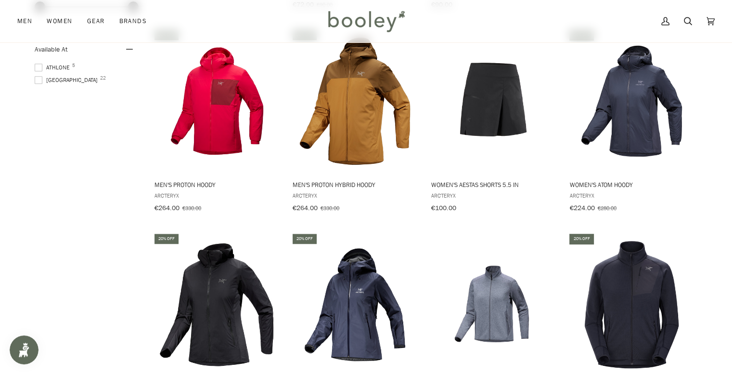
scroll to position [963, 0]
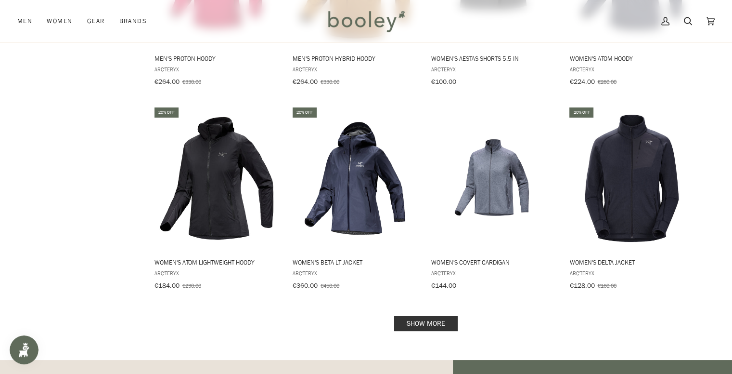
click at [440, 316] on link "Show more" at bounding box center [426, 323] width 64 height 15
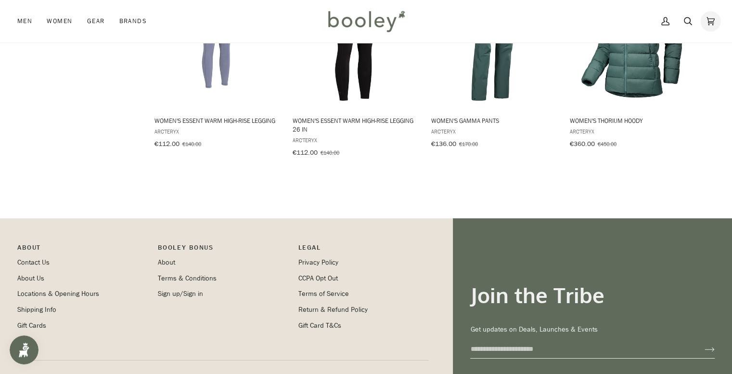
scroll to position [1348, 0]
